Goal: Task Accomplishment & Management: Manage account settings

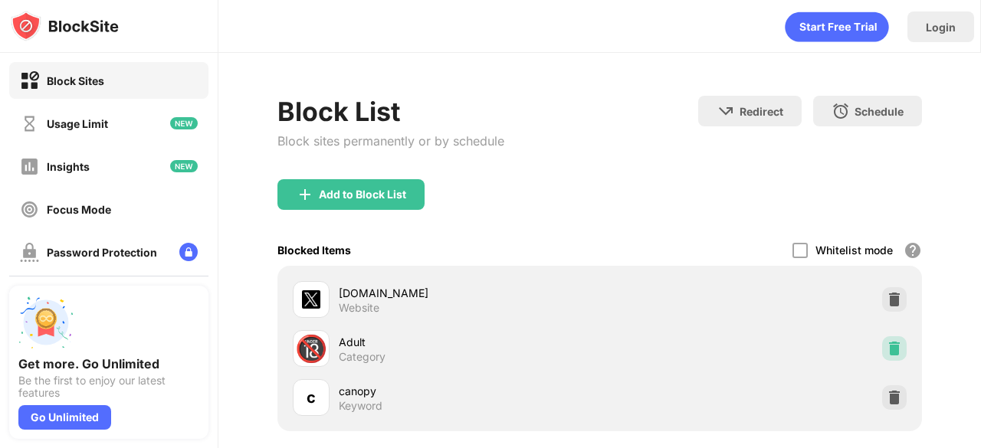
click at [886, 343] on img at bounding box center [893, 348] width 15 height 15
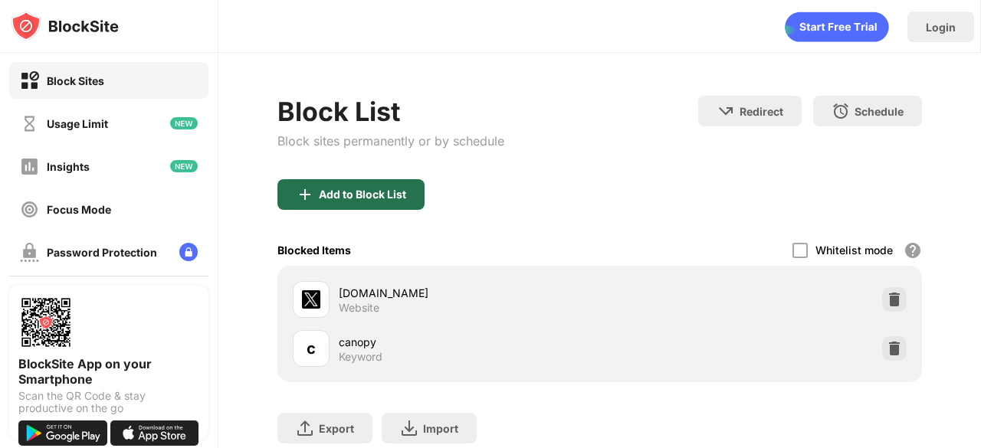
click at [417, 188] on div "Add to Block List" at bounding box center [350, 194] width 147 height 31
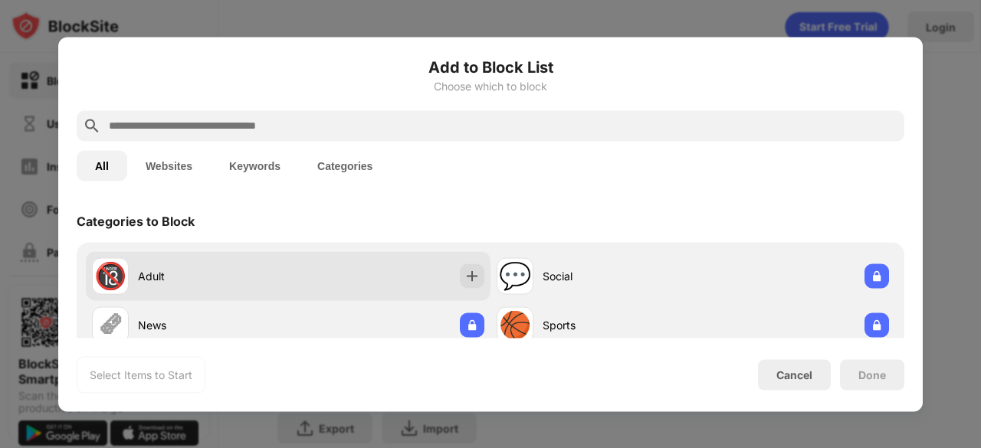
click at [453, 277] on div "🔞 Adult" at bounding box center [288, 275] width 404 height 49
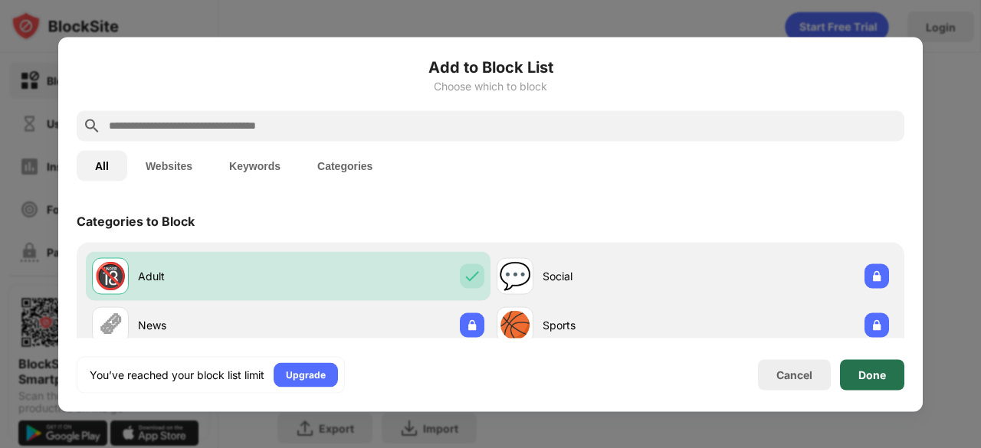
click at [863, 367] on div "Done" at bounding box center [872, 374] width 64 height 31
